Goal: Task Accomplishment & Management: Manage account settings

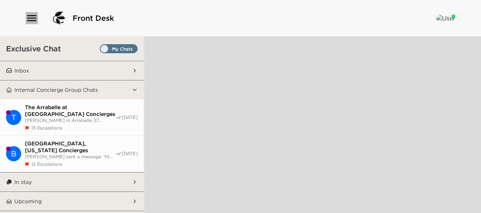
click at [36, 12] on icon "button" at bounding box center [32, 18] width 12 height 12
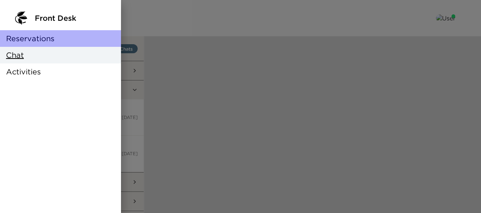
click at [44, 31] on div "Reservations" at bounding box center [60, 38] width 121 height 17
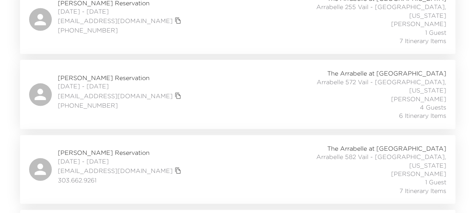
scroll to position [769, 0]
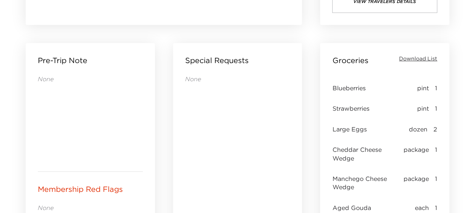
scroll to position [227, 0]
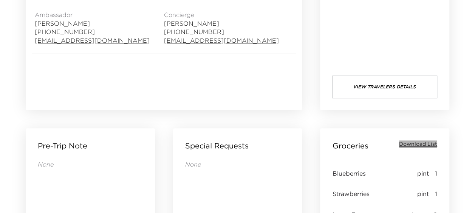
click at [416, 144] on span "Download List" at bounding box center [418, 145] width 38 height 8
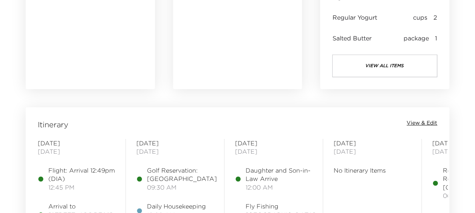
scroll to position [567, 0]
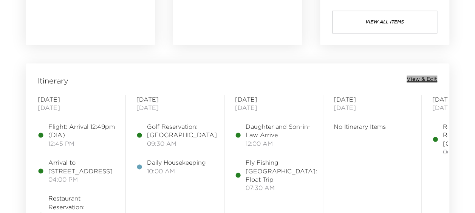
click at [420, 77] on span "View & Edit" at bounding box center [422, 80] width 31 height 8
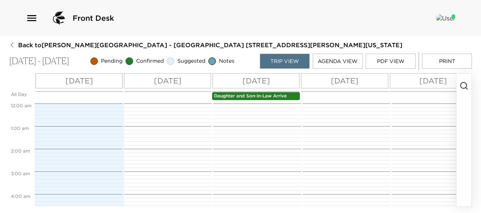
scroll to position [170, 0]
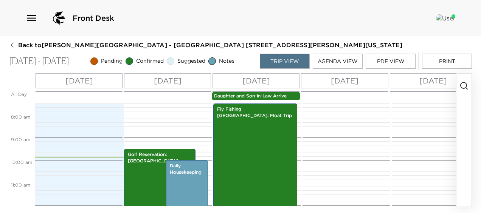
click at [337, 62] on button "Agenda View" at bounding box center [337, 61] width 50 height 15
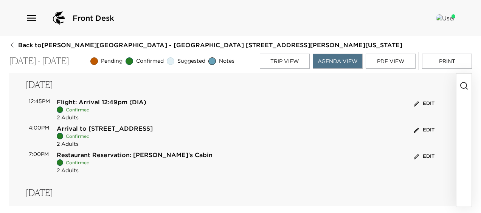
scroll to position [0, 0]
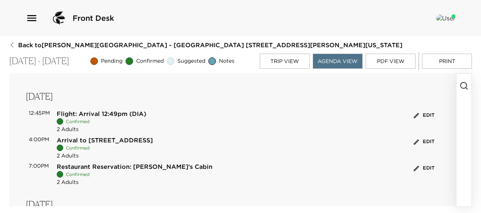
click at [465, 83] on circle "button" at bounding box center [463, 85] width 6 height 6
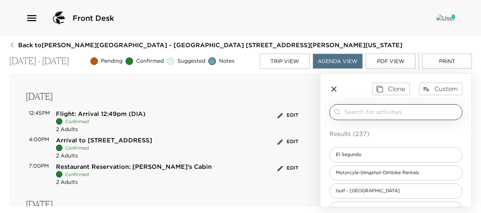
click at [365, 111] on input "search" at bounding box center [401, 112] width 115 height 9
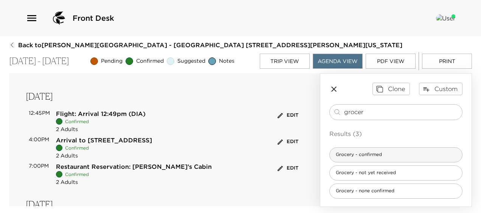
type input "grocer"
click at [359, 155] on span "Grocery - confirmed" at bounding box center [358, 154] width 58 height 6
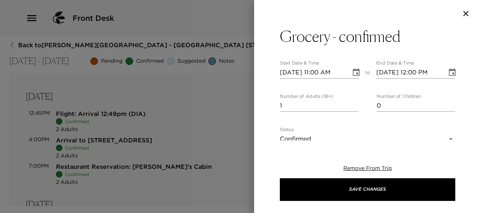
type textarea "We have received your list, and your groceries will be delivered prior to check…"
type input "0"
click at [352, 107] on input "0" at bounding box center [319, 106] width 79 height 12
click at [317, 70] on input "08/31/2025 11:00 AM" at bounding box center [313, 72] width 66 height 12
type input "08/31/2025 03:00 PM"
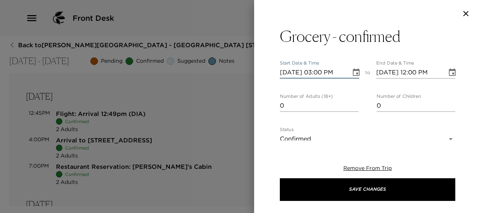
type input "08/31/2025 04:00 PM"
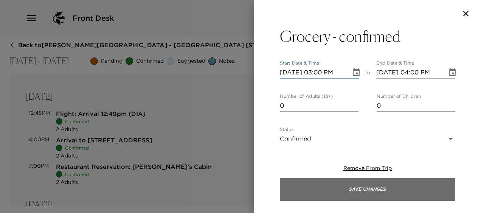
type input "08/31/2025 03:00 PM"
click at [357, 189] on button "Save Changes" at bounding box center [367, 189] width 175 height 23
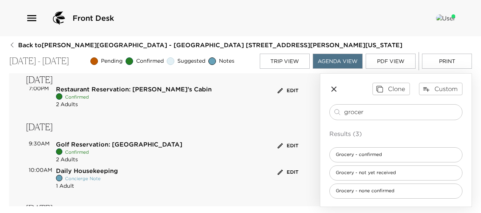
scroll to position [113, 0]
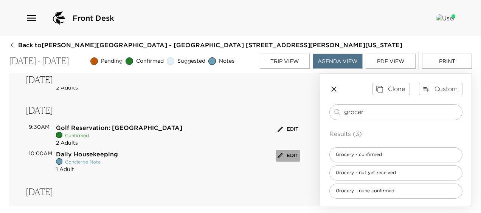
click at [286, 156] on button "Edit" at bounding box center [287, 156] width 25 height 12
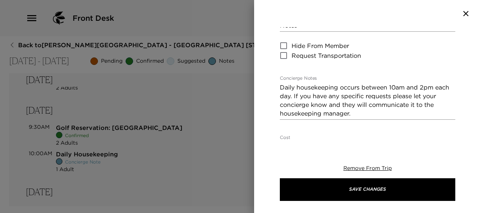
scroll to position [0, 0]
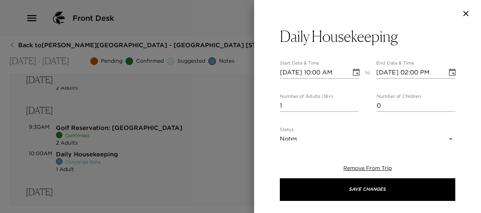
click at [354, 72] on icon "Choose date, selected date is Sep 1, 2025" at bounding box center [355, 72] width 9 height 9
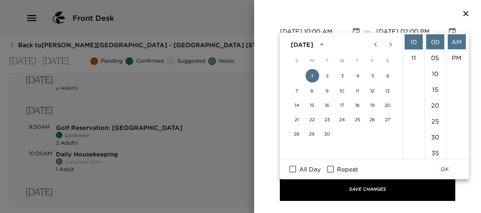
scroll to position [46, 0]
click at [290, 169] on input "All Day" at bounding box center [292, 169] width 16 height 10
checkbox input "true"
type input "09/01/2025"
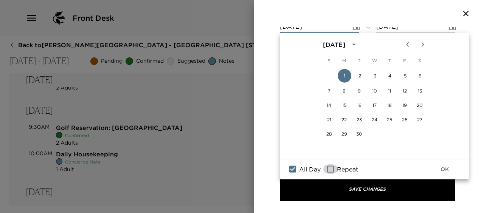
click at [332, 168] on input "Repeat" at bounding box center [330, 169] width 16 height 10
checkbox input "true"
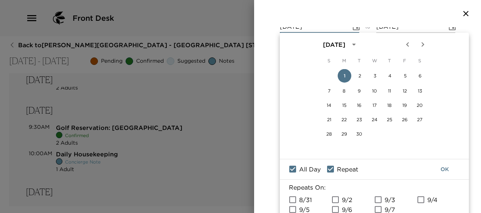
click at [336, 198] on input "9/2" at bounding box center [335, 200] width 16 height 10
checkbox input "true"
click at [380, 196] on input "9/3" at bounding box center [378, 200] width 16 height 10
checkbox input "true"
drag, startPoint x: 421, startPoint y: 196, endPoint x: 405, endPoint y: 196, distance: 16.3
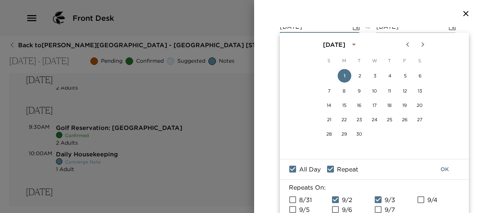
click at [420, 196] on input "9/4" at bounding box center [421, 200] width 16 height 10
checkbox input "true"
drag, startPoint x: 292, startPoint y: 207, endPoint x: 326, endPoint y: 210, distance: 34.9
click at [292, 207] on input "9/5" at bounding box center [292, 209] width 16 height 10
checkbox input "true"
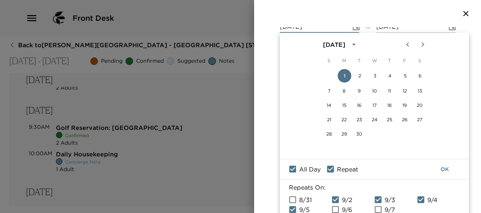
click at [336, 208] on input "9/6" at bounding box center [335, 209] width 16 height 10
checkbox input "true"
click at [447, 169] on button "OK" at bounding box center [444, 169] width 24 height 14
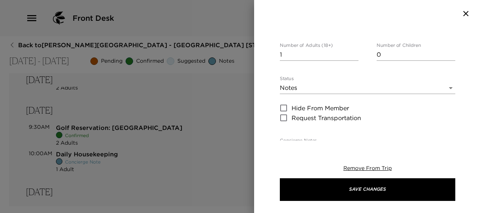
scroll to position [76, 0]
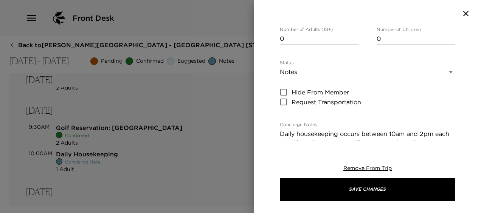
type input "0"
click at [352, 42] on input "0" at bounding box center [319, 39] width 79 height 12
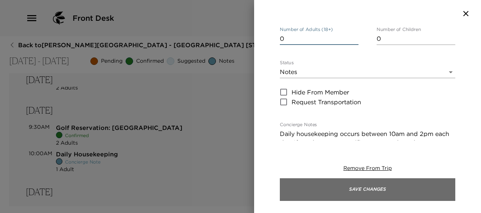
click at [345, 190] on button "Save Changes" at bounding box center [367, 189] width 175 height 23
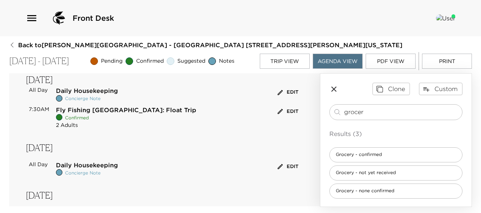
scroll to position [0, 0]
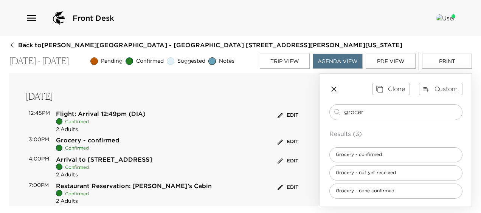
click at [439, 62] on button "Print" at bounding box center [447, 61] width 50 height 15
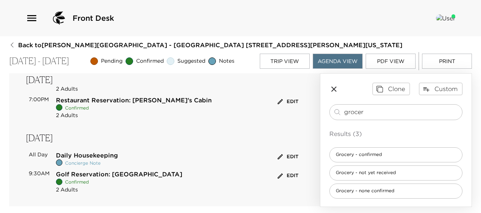
scroll to position [113, 0]
